Goal: Information Seeking & Learning: Learn about a topic

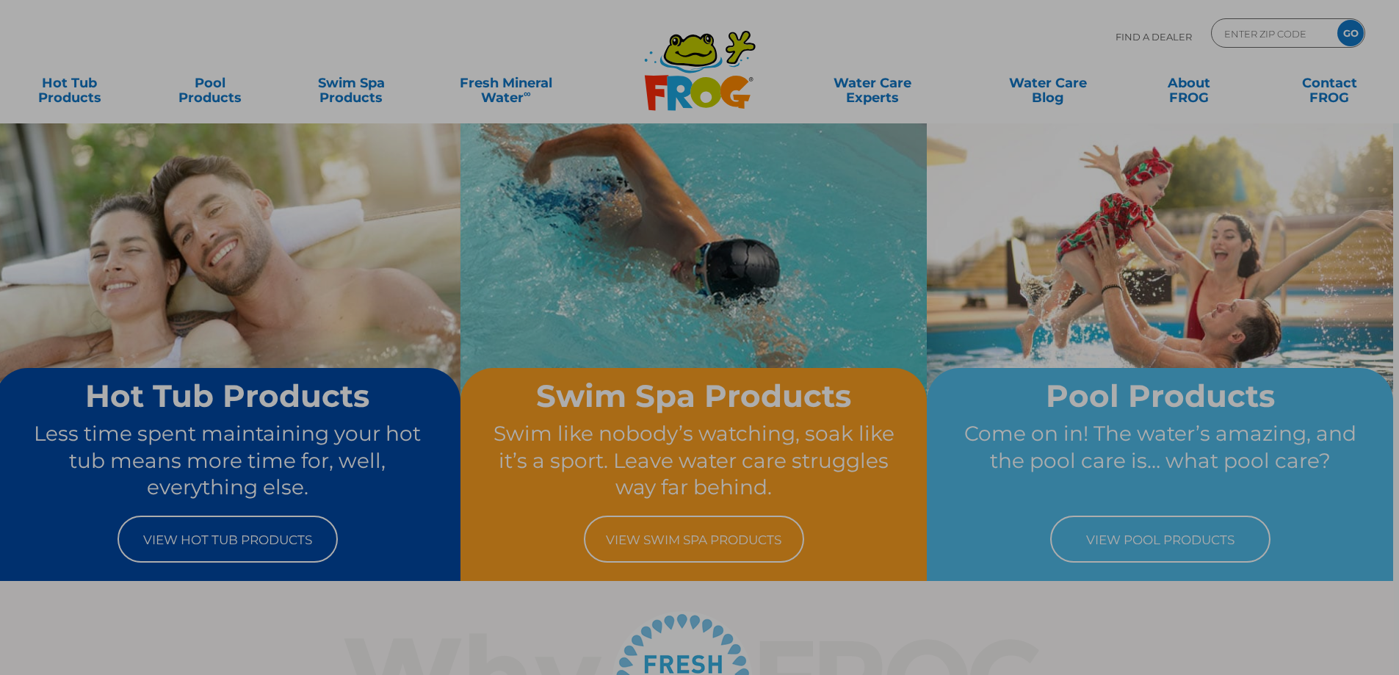
click at [982, 132] on button "×" at bounding box center [980, 134] width 19 height 19
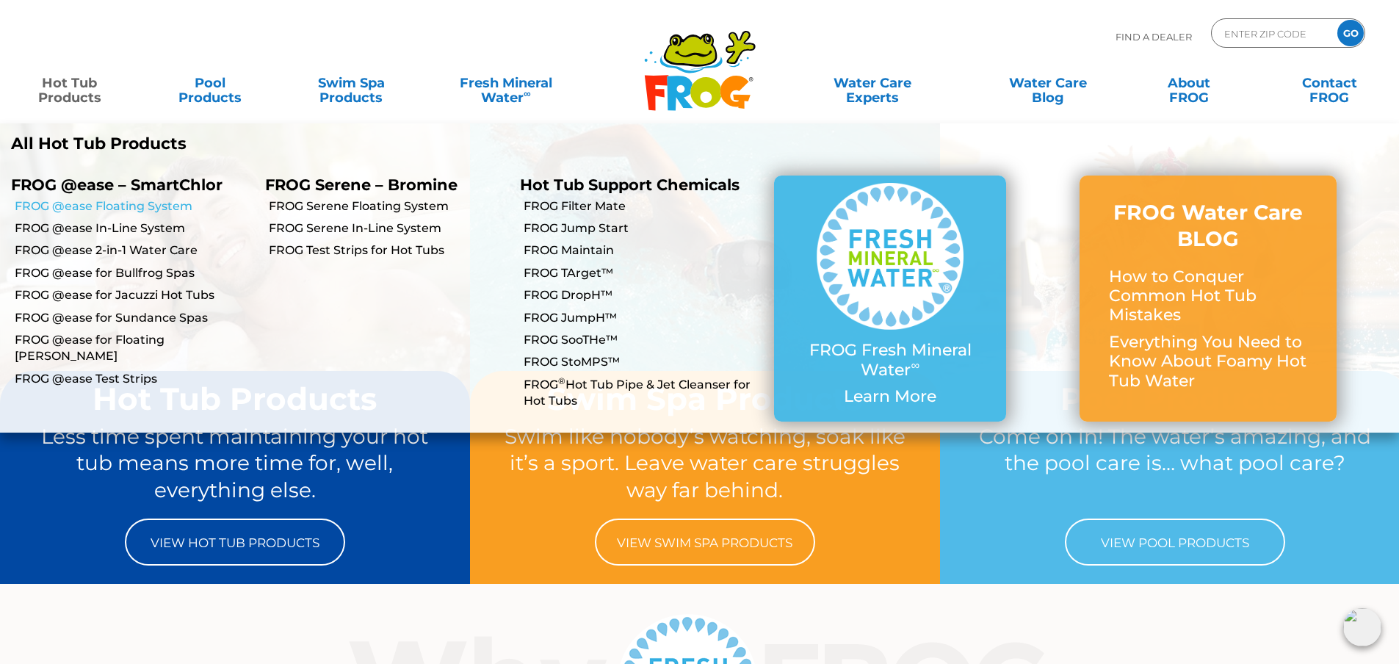
click at [112, 206] on link "FROG @ease Floating System" at bounding box center [134, 206] width 239 height 16
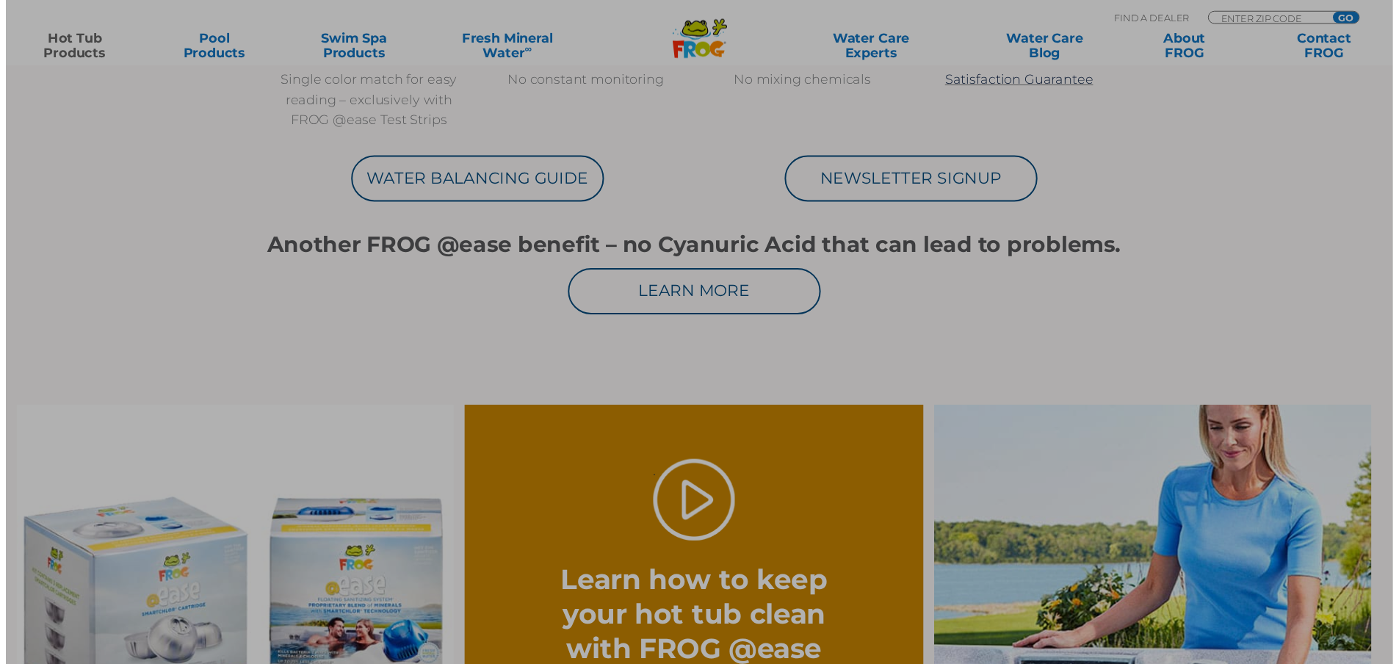
scroll to position [808, 0]
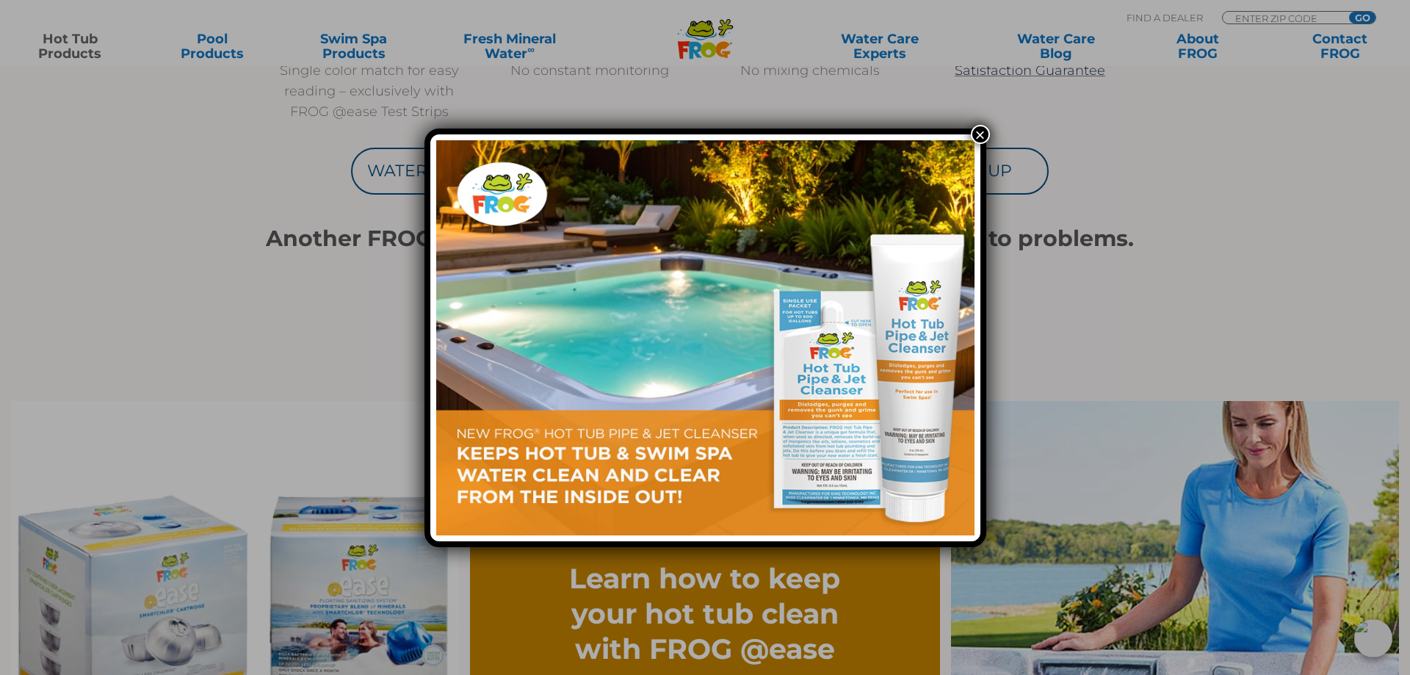
click at [978, 133] on button "×" at bounding box center [980, 134] width 19 height 19
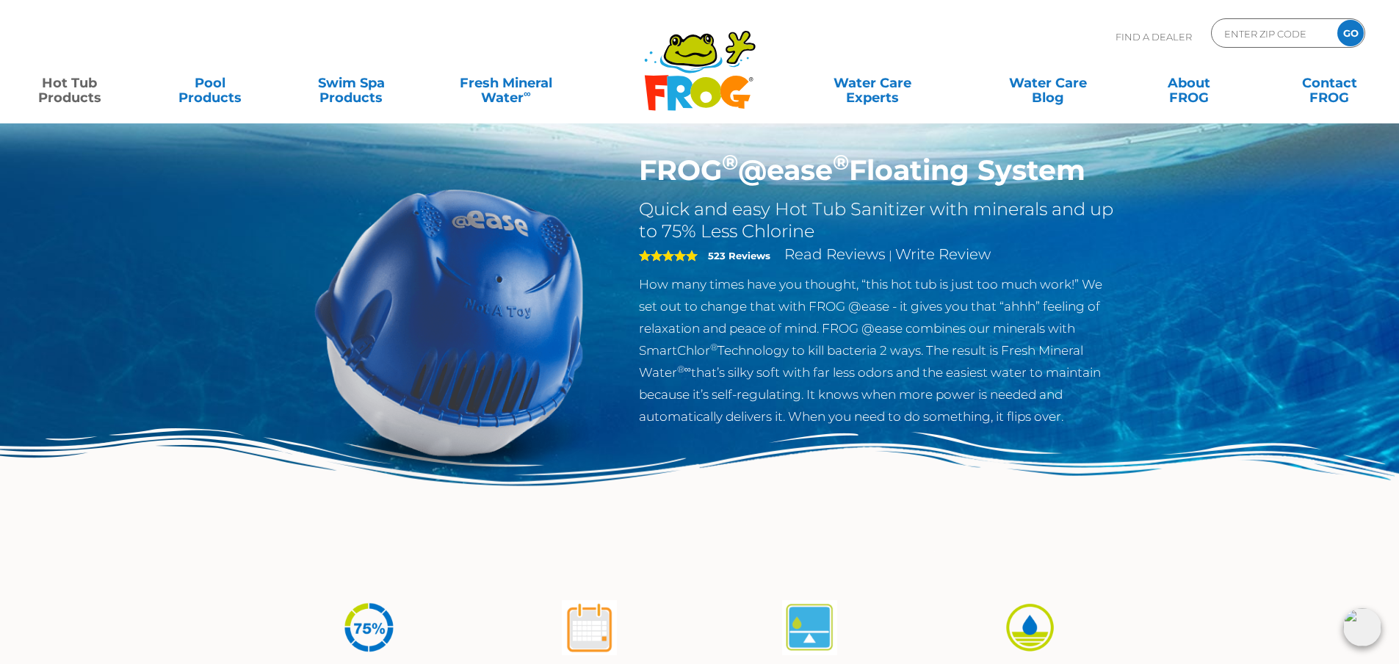
scroll to position [0, 0]
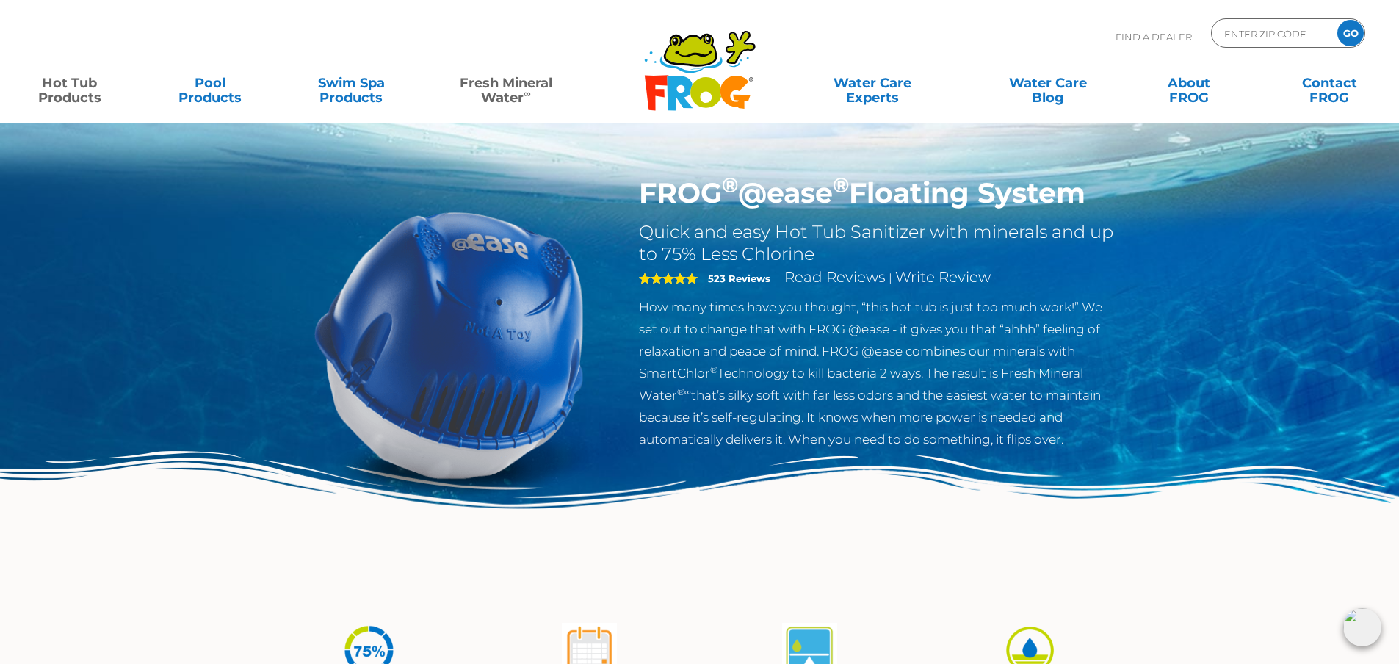
click at [501, 84] on link "Fresh Mineral Water ∞" at bounding box center [505, 82] width 137 height 29
click at [505, 84] on link "Fresh Mineral Water ∞" at bounding box center [505, 82] width 137 height 29
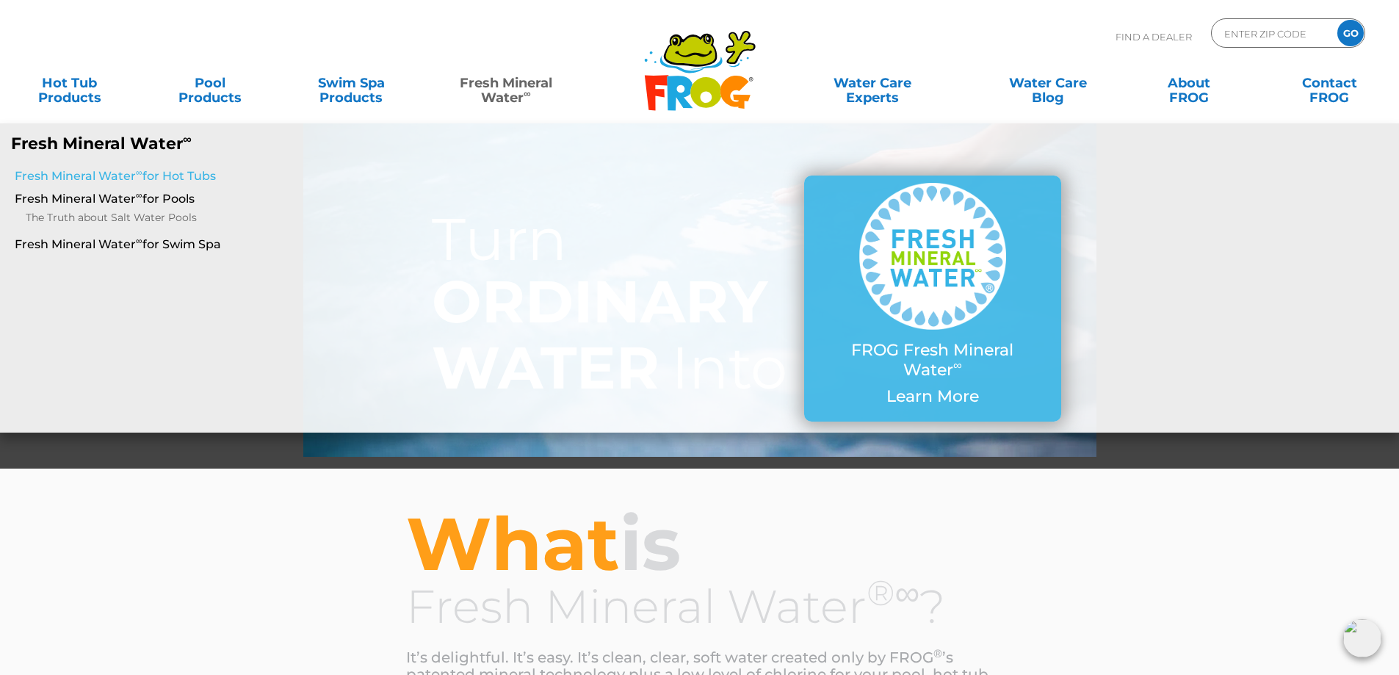
click at [193, 175] on link "Fresh Mineral Water ∞ for Hot Tubs" at bounding box center [241, 176] width 452 height 16
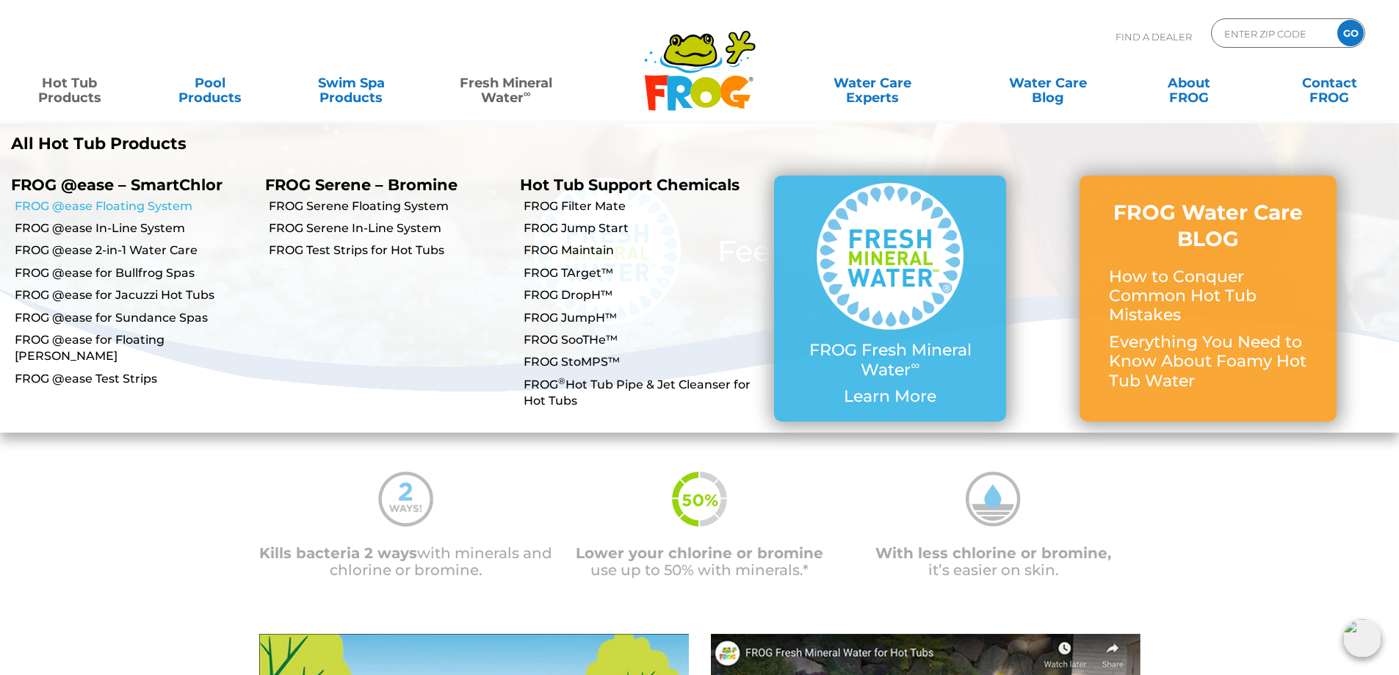
click at [108, 203] on link "FROG @ease Floating System" at bounding box center [134, 206] width 239 height 16
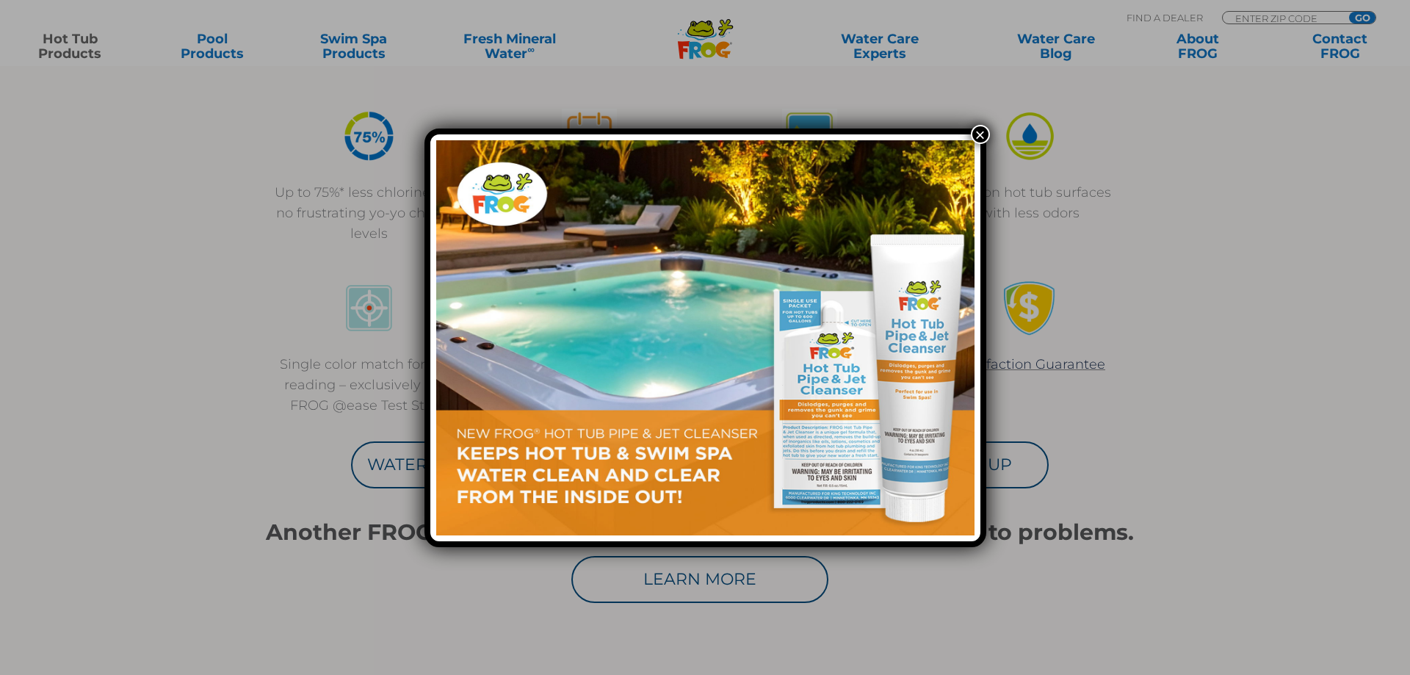
scroll to position [514, 0]
click at [981, 131] on button "×" at bounding box center [980, 134] width 19 height 19
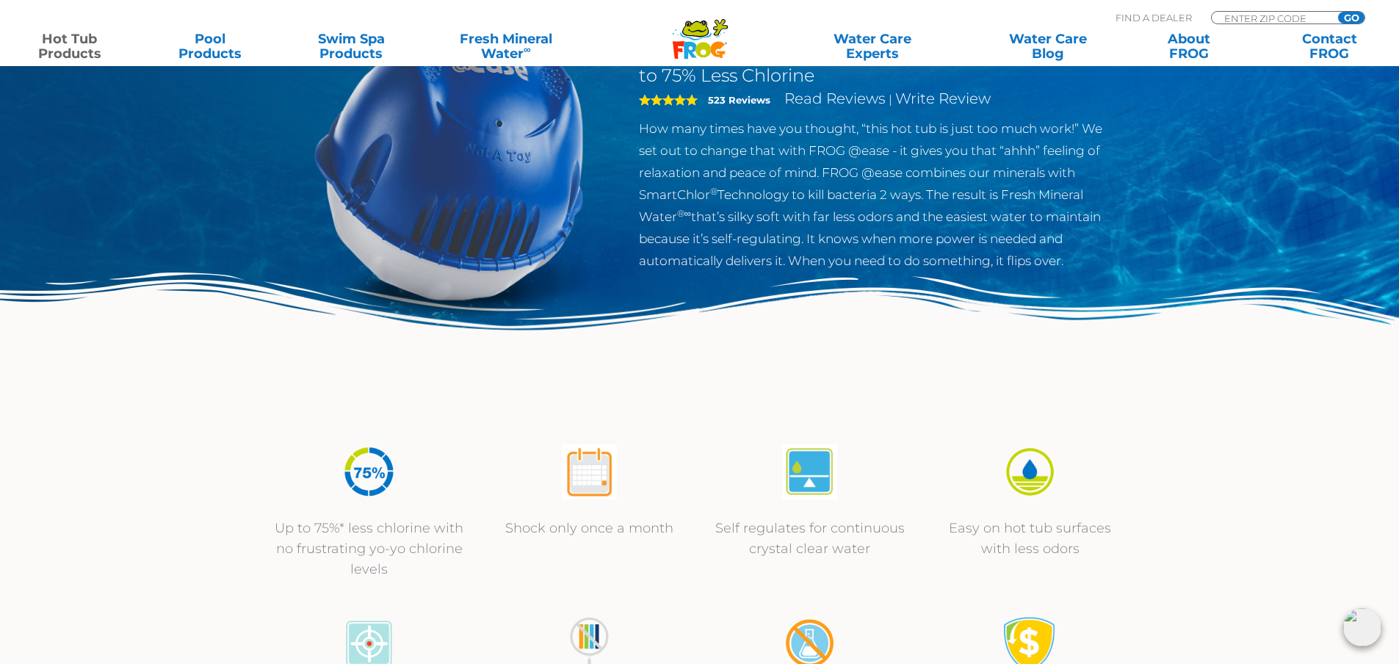
scroll to position [0, 0]
